Goal: Task Accomplishment & Management: Manage account settings

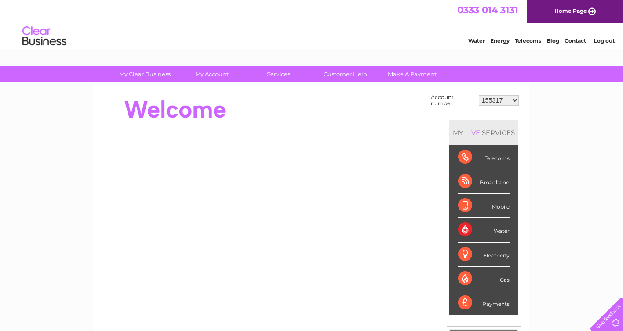
click at [495, 159] on div "Telecoms" at bounding box center [483, 157] width 51 height 24
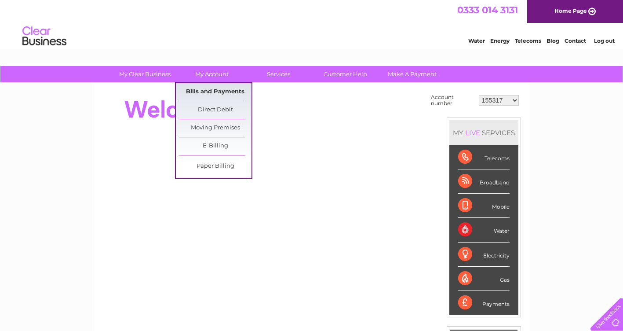
click at [212, 89] on link "Bills and Payments" at bounding box center [215, 92] width 73 height 18
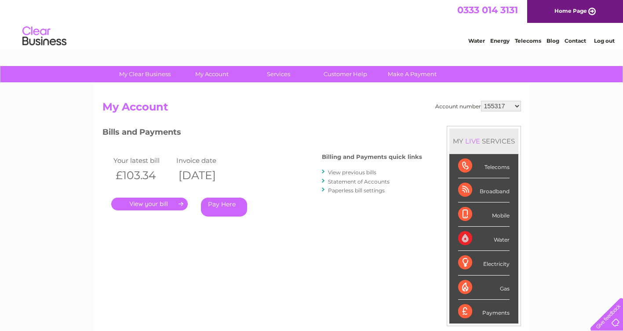
click at [338, 173] on link "View previous bills" at bounding box center [352, 172] width 48 height 7
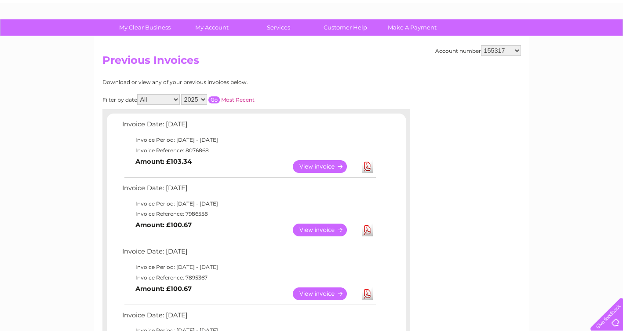
scroll to position [44, 0]
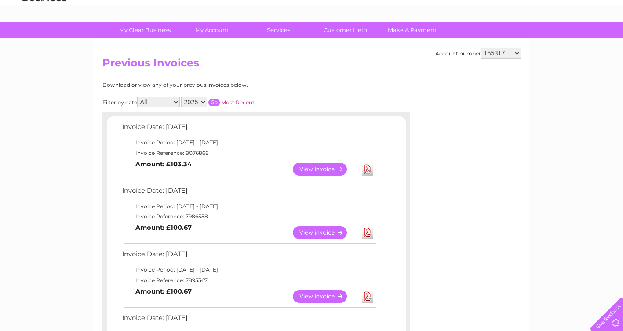
click at [201, 103] on select "2025 2024 2023 2022" at bounding box center [194, 102] width 26 height 11
select select "2024"
click at [182, 97] on select "2025 2024 2023 2022" at bounding box center [194, 102] width 26 height 11
click at [217, 101] on input "button" at bounding box center [213, 102] width 11 height 7
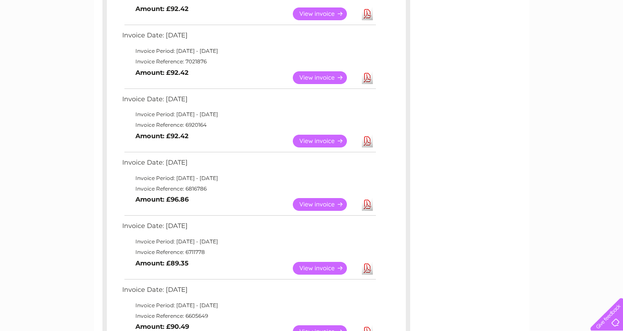
scroll to position [263, 0]
click at [329, 204] on link "View" at bounding box center [325, 203] width 65 height 13
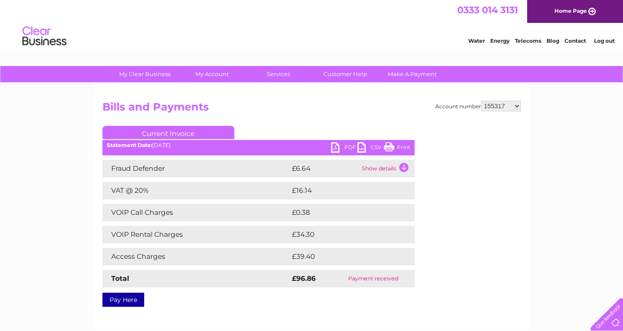
click at [334, 150] on link "PDF" at bounding box center [344, 148] width 26 height 13
